Goal: Transaction & Acquisition: Download file/media

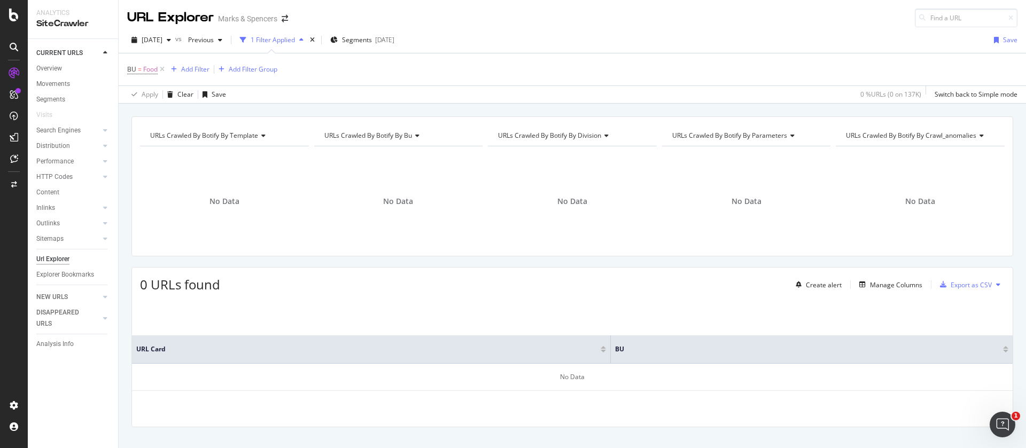
click at [1013, 16] on div "URL Explorer Marks & Spencers" at bounding box center [572, 13] width 907 height 27
click at [165, 69] on icon at bounding box center [162, 69] width 9 height 11
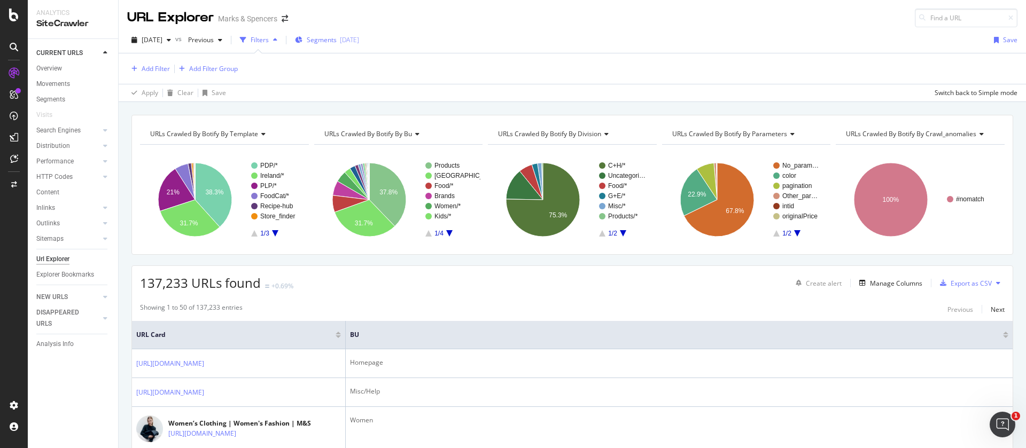
click at [337, 43] on span "Segments" at bounding box center [322, 39] width 30 height 9
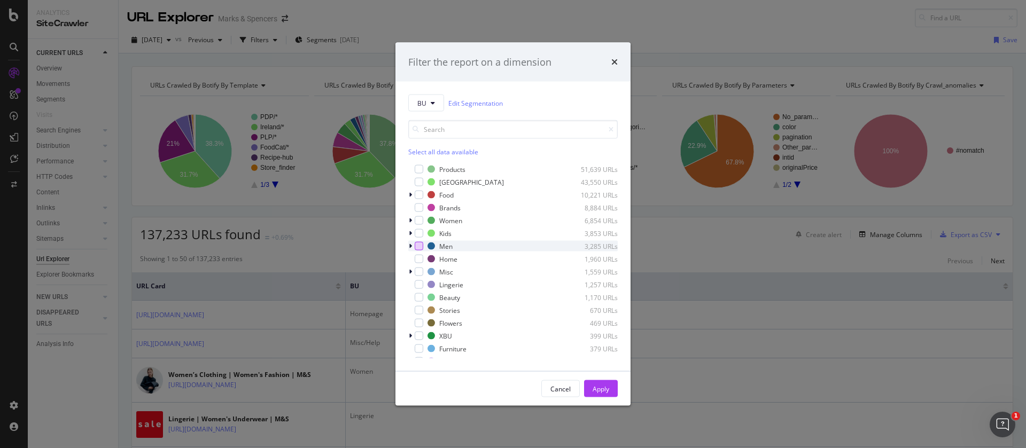
scroll to position [86, 0]
click at [409, 287] on icon "modal" at bounding box center [410, 289] width 3 height 6
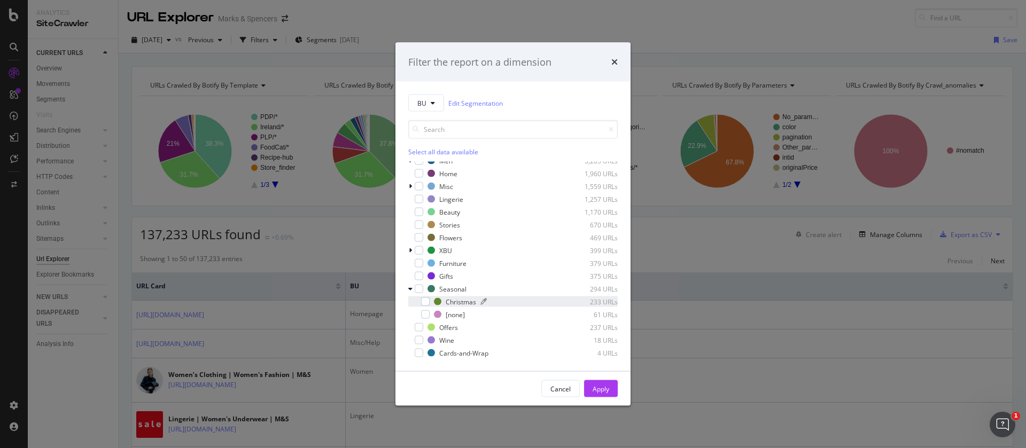
click at [455, 302] on div "Christmas" at bounding box center [461, 301] width 30 height 9
click at [601, 393] on div "Apply" at bounding box center [601, 388] width 17 height 9
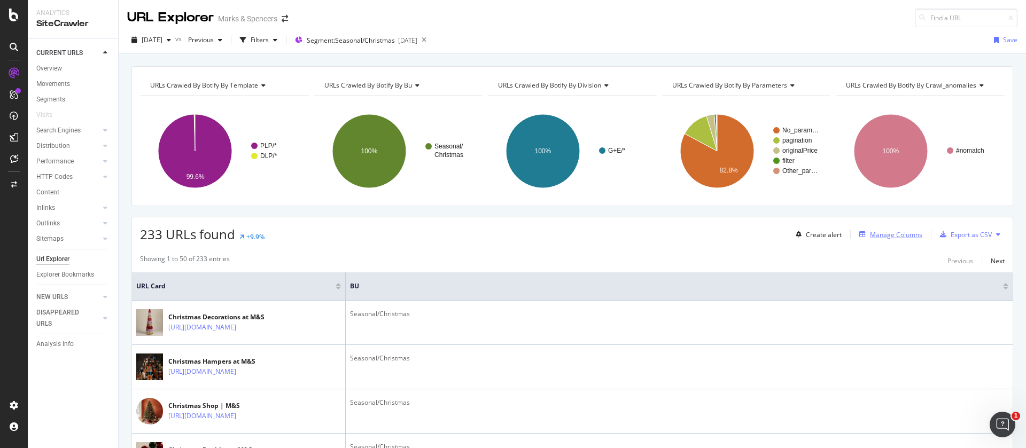
click at [873, 235] on div "Manage Columns" at bounding box center [896, 234] width 52 height 9
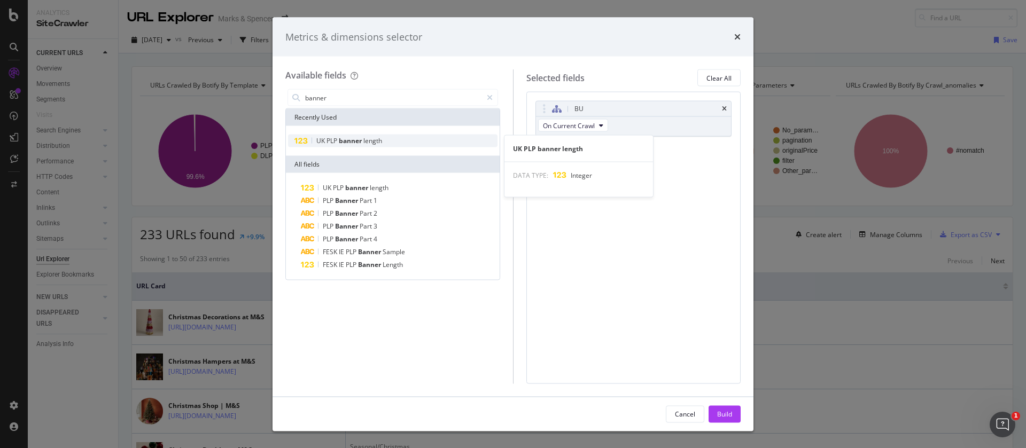
click at [360, 141] on span "banner" at bounding box center [351, 140] width 25 height 9
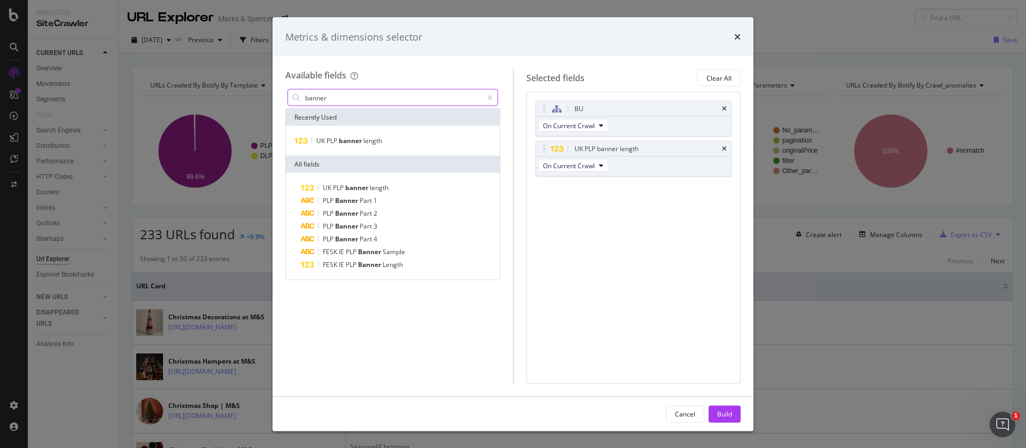
click at [344, 95] on input "banner" at bounding box center [393, 98] width 178 height 16
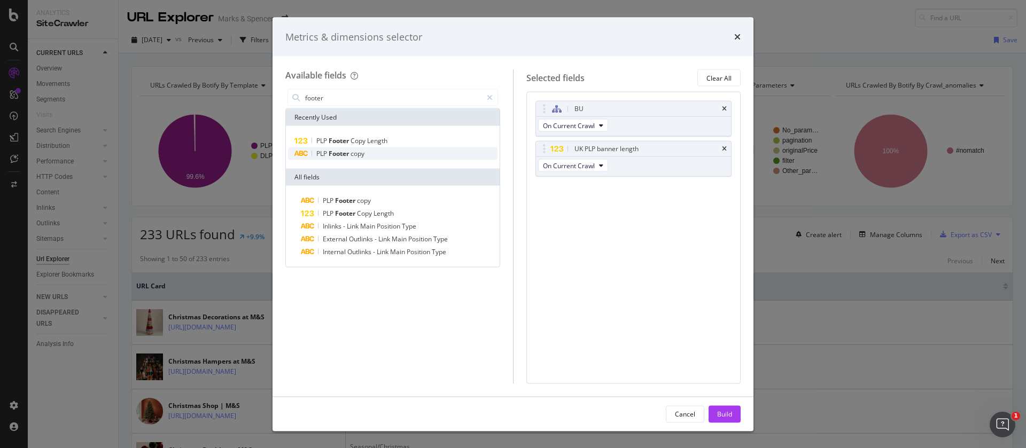
click at [354, 157] on span "copy" at bounding box center [358, 153] width 14 height 9
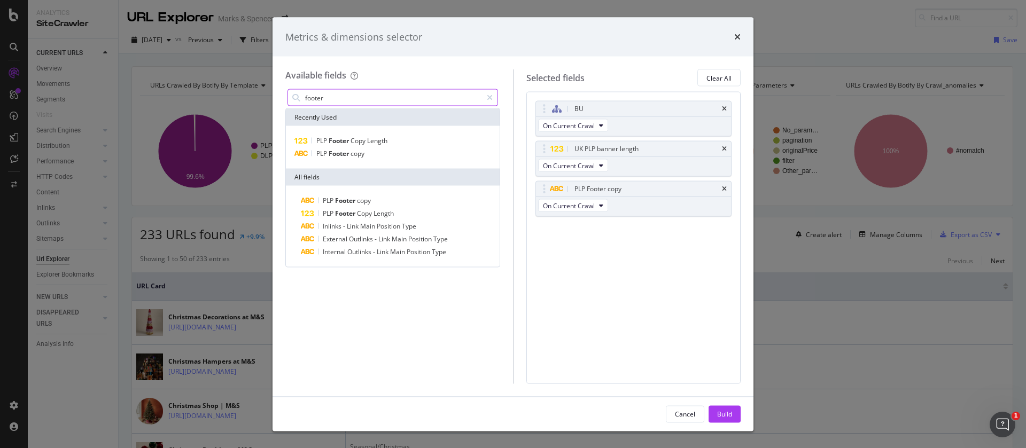
click at [359, 94] on input "footer" at bounding box center [393, 98] width 178 height 16
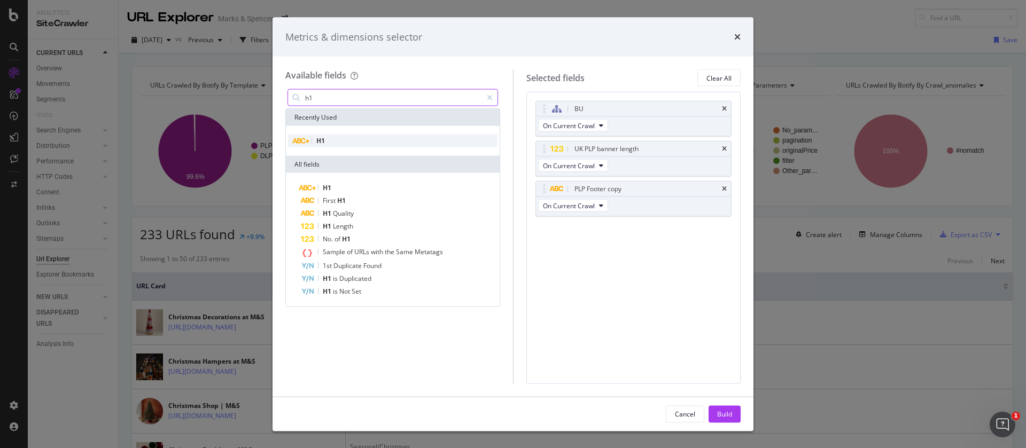
type input "h1"
click at [312, 136] on div "H1" at bounding box center [392, 141] width 209 height 13
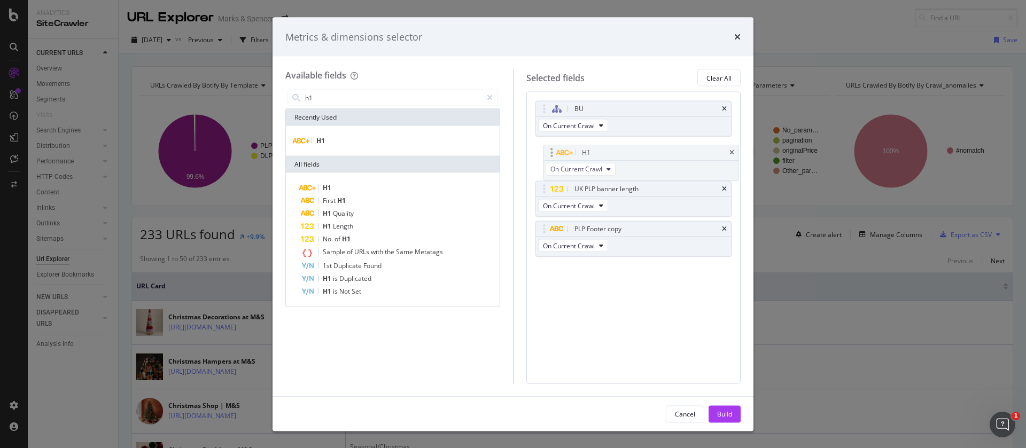
drag, startPoint x: 589, startPoint y: 232, endPoint x: 595, endPoint y: 152, distance: 80.4
click at [595, 152] on body "Analytics SiteCrawler CURRENT URLS Overview Movements Segments Visits Search En…" at bounding box center [513, 224] width 1026 height 448
click at [734, 419] on button "Build" at bounding box center [725, 414] width 32 height 17
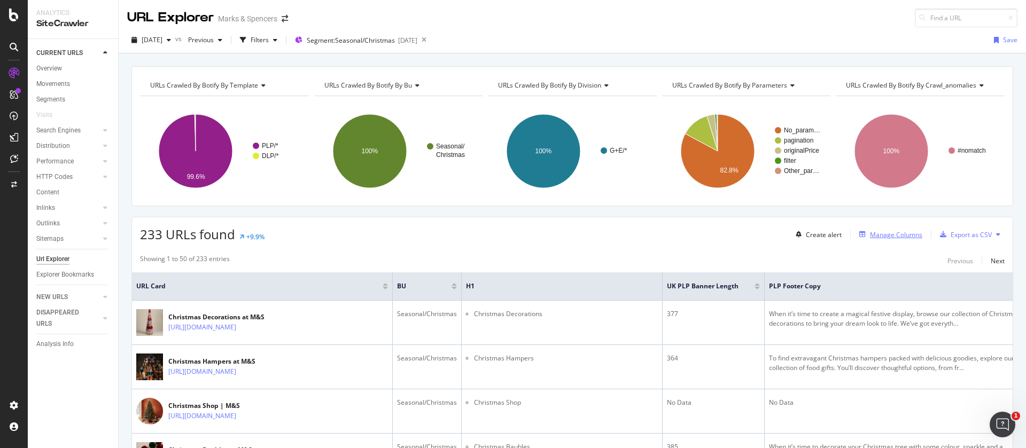
click at [876, 234] on div "Manage Columns" at bounding box center [896, 234] width 52 height 9
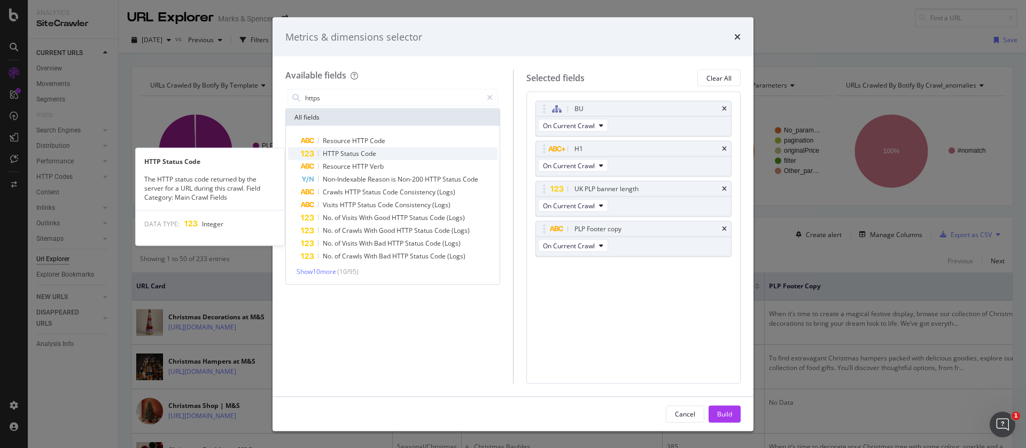
type input "https"
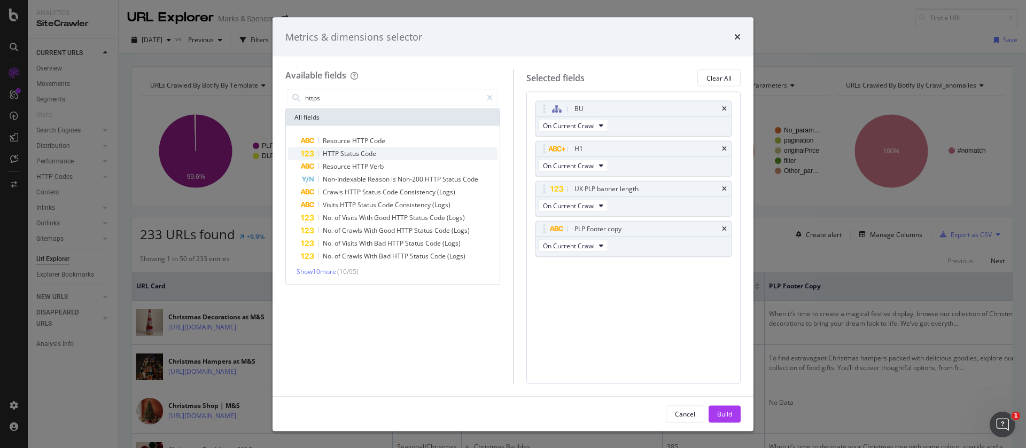
click at [354, 155] on span "Status" at bounding box center [350, 153] width 20 height 9
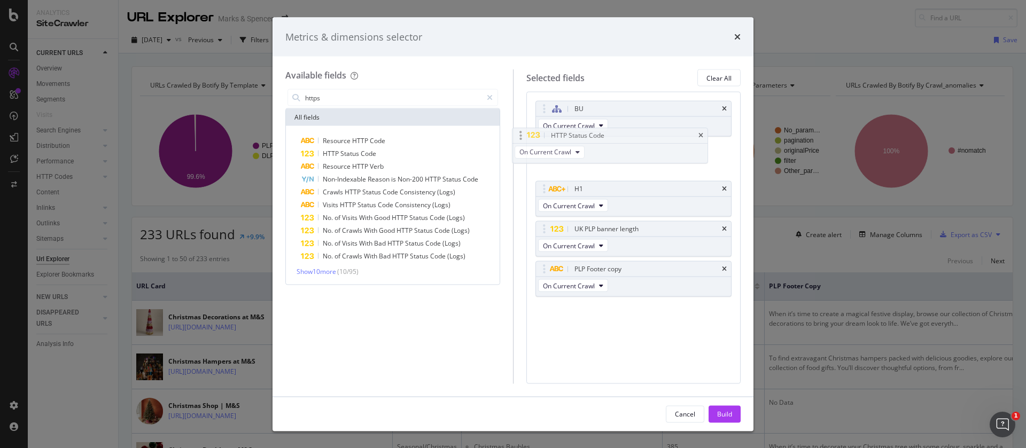
drag, startPoint x: 659, startPoint y: 286, endPoint x: 636, endPoint y: 154, distance: 133.4
click at [636, 154] on body "Analytics SiteCrawler CURRENT URLS Overview Movements Segments Visits Search En…" at bounding box center [513, 224] width 1026 height 448
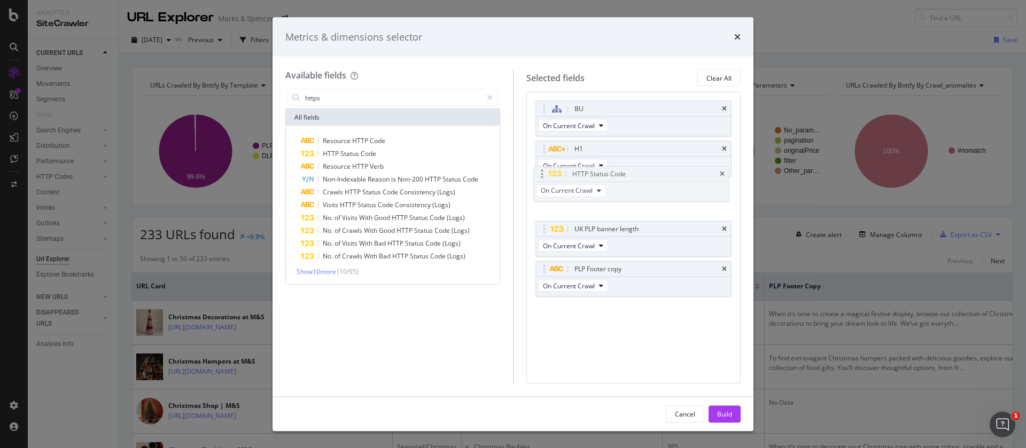
drag, startPoint x: 651, startPoint y: 154, endPoint x: 649, endPoint y: 177, distance: 23.1
click at [724, 109] on icon "times" at bounding box center [724, 109] width 5 height 6
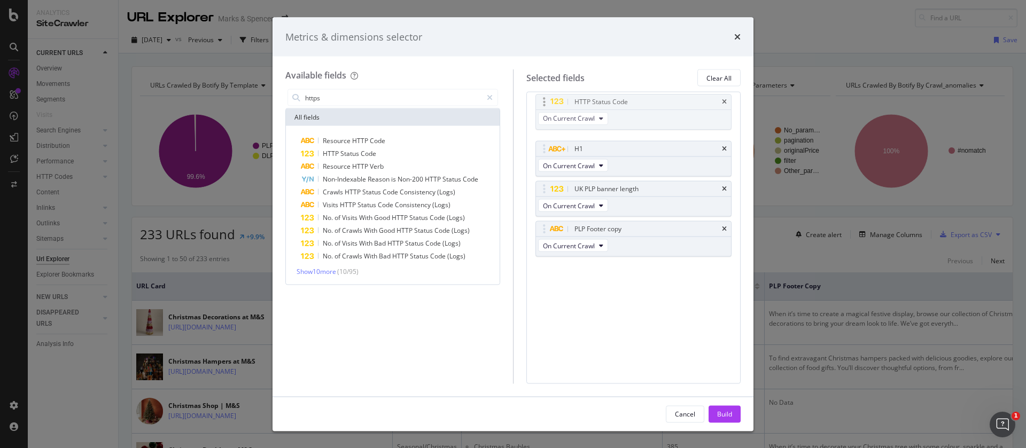
drag, startPoint x: 674, startPoint y: 156, endPoint x: 674, endPoint y: 106, distance: 49.2
click at [674, 106] on body "Analytics SiteCrawler CURRENT URLS Overview Movements Segments Visits Search En…" at bounding box center [513, 224] width 1026 height 448
click at [720, 421] on div "Build" at bounding box center [724, 414] width 15 height 16
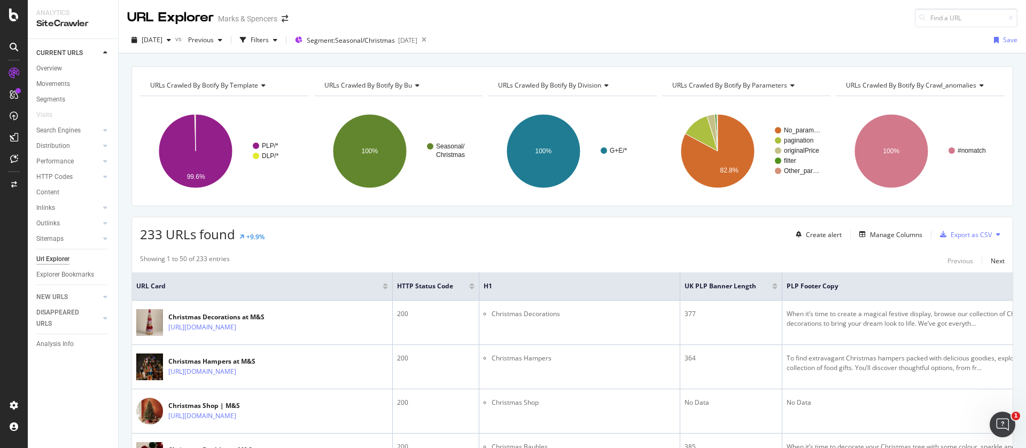
click at [992, 235] on button at bounding box center [998, 234] width 13 height 17
click at [951, 233] on div "Export as CSV" at bounding box center [971, 234] width 41 height 9
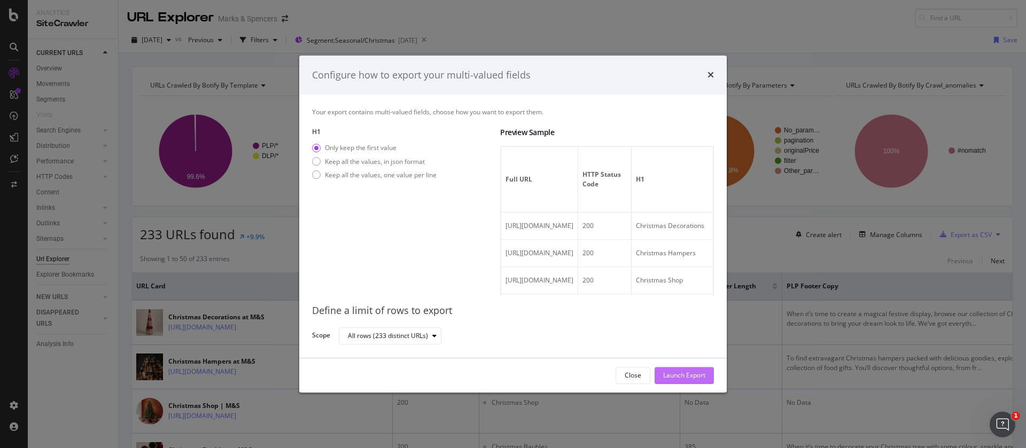
click at [681, 376] on div "Launch Export" at bounding box center [684, 375] width 42 height 9
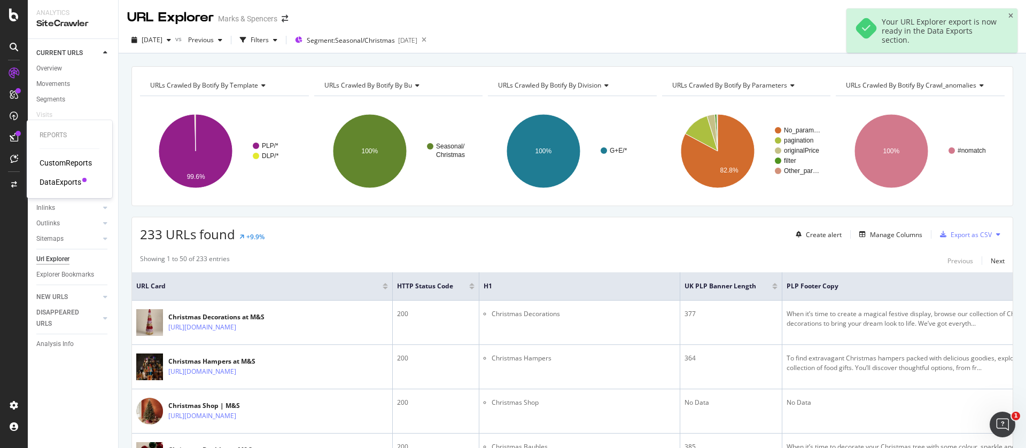
click at [65, 180] on div "DataExports" at bounding box center [61, 182] width 42 height 11
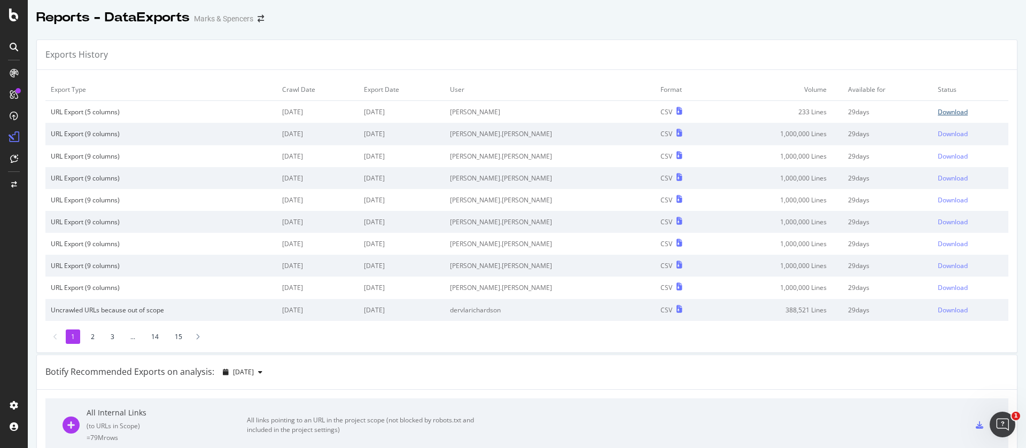
click at [938, 113] on div "Download" at bounding box center [953, 111] width 30 height 9
